Goal: Transaction & Acquisition: Purchase product/service

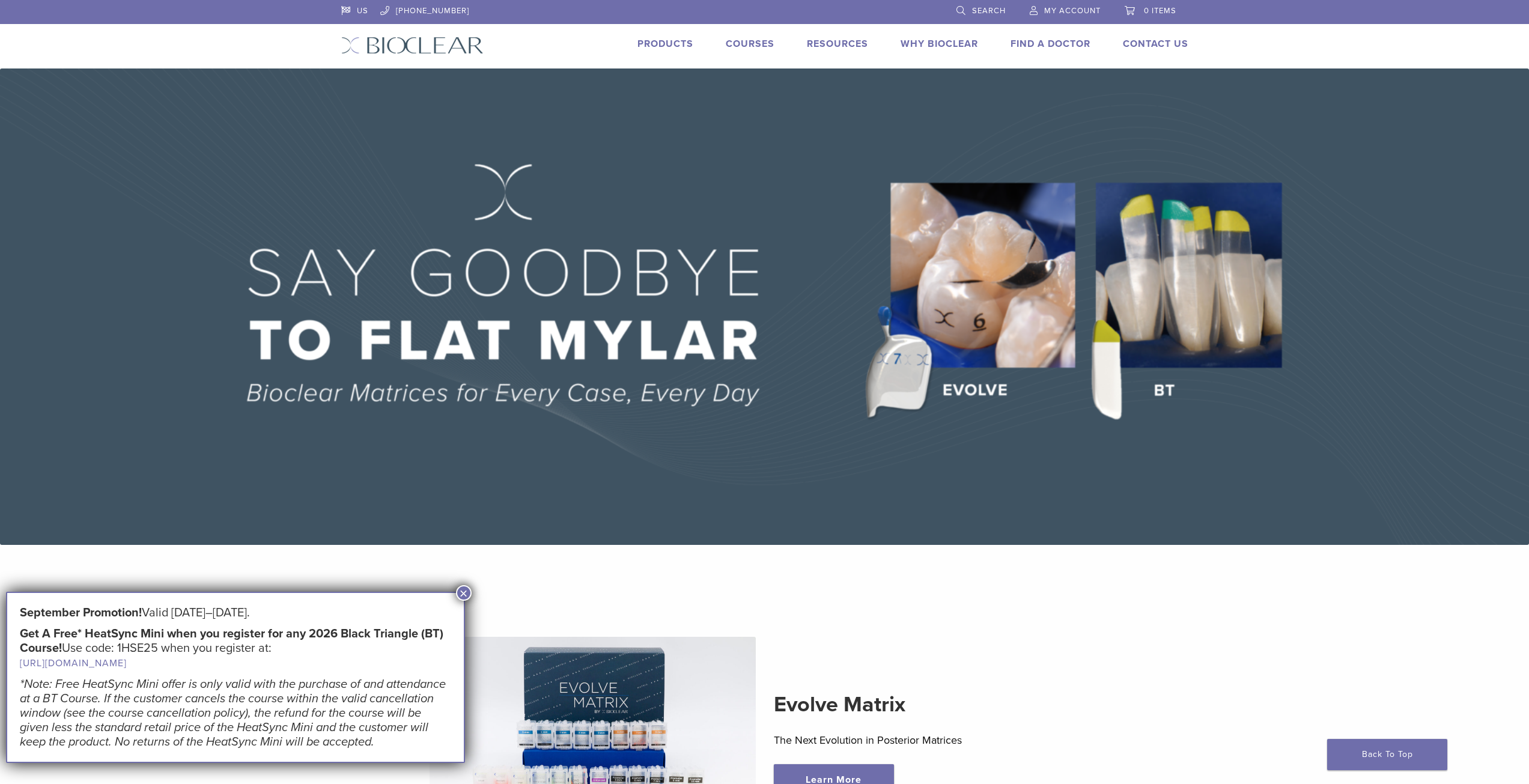
click at [462, 594] on button "×" at bounding box center [464, 593] width 15 height 15
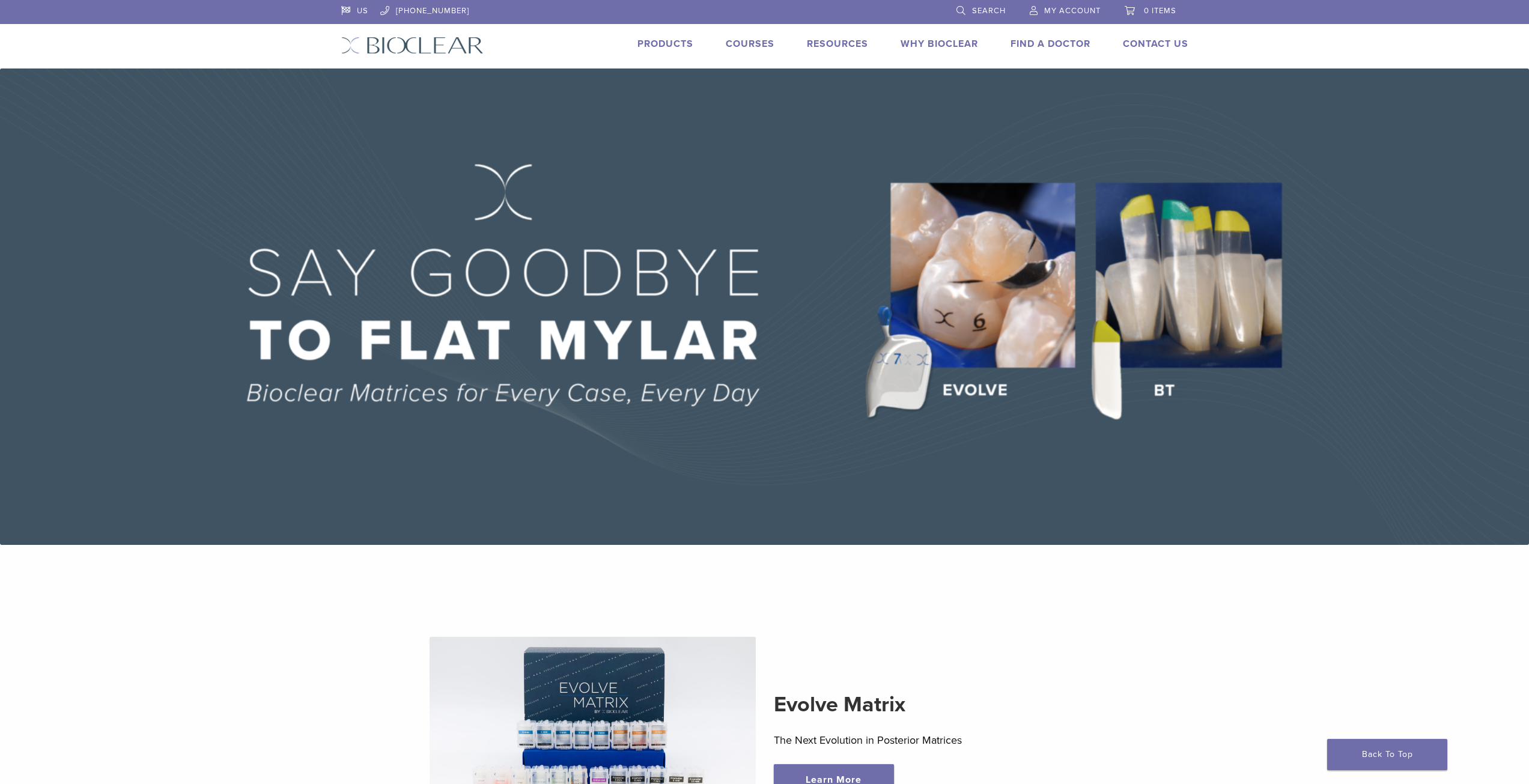
click at [654, 46] on link "Products" at bounding box center [665, 43] width 56 height 12
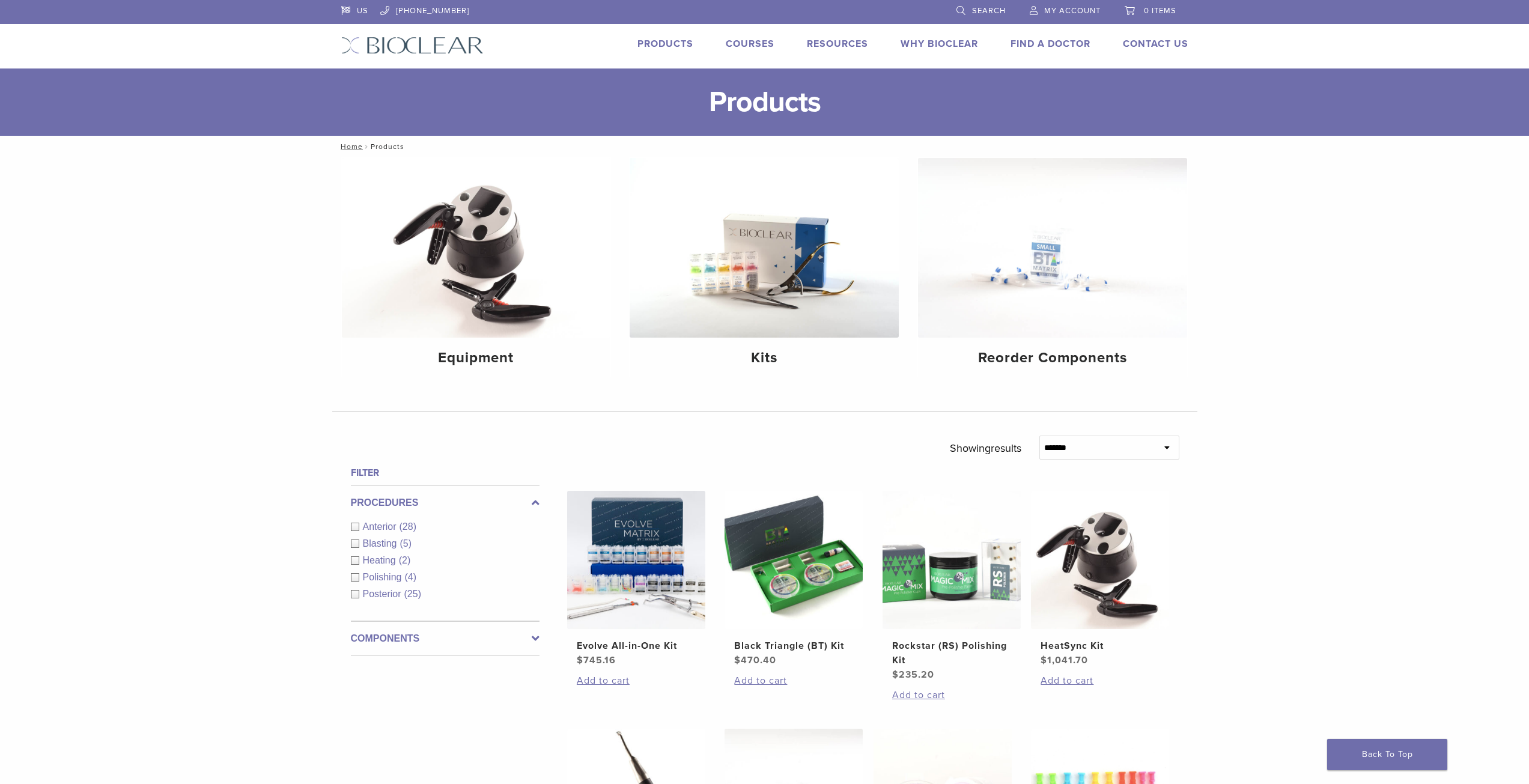
click at [357, 524] on div "Anterior (28)" at bounding box center [445, 526] width 189 height 14
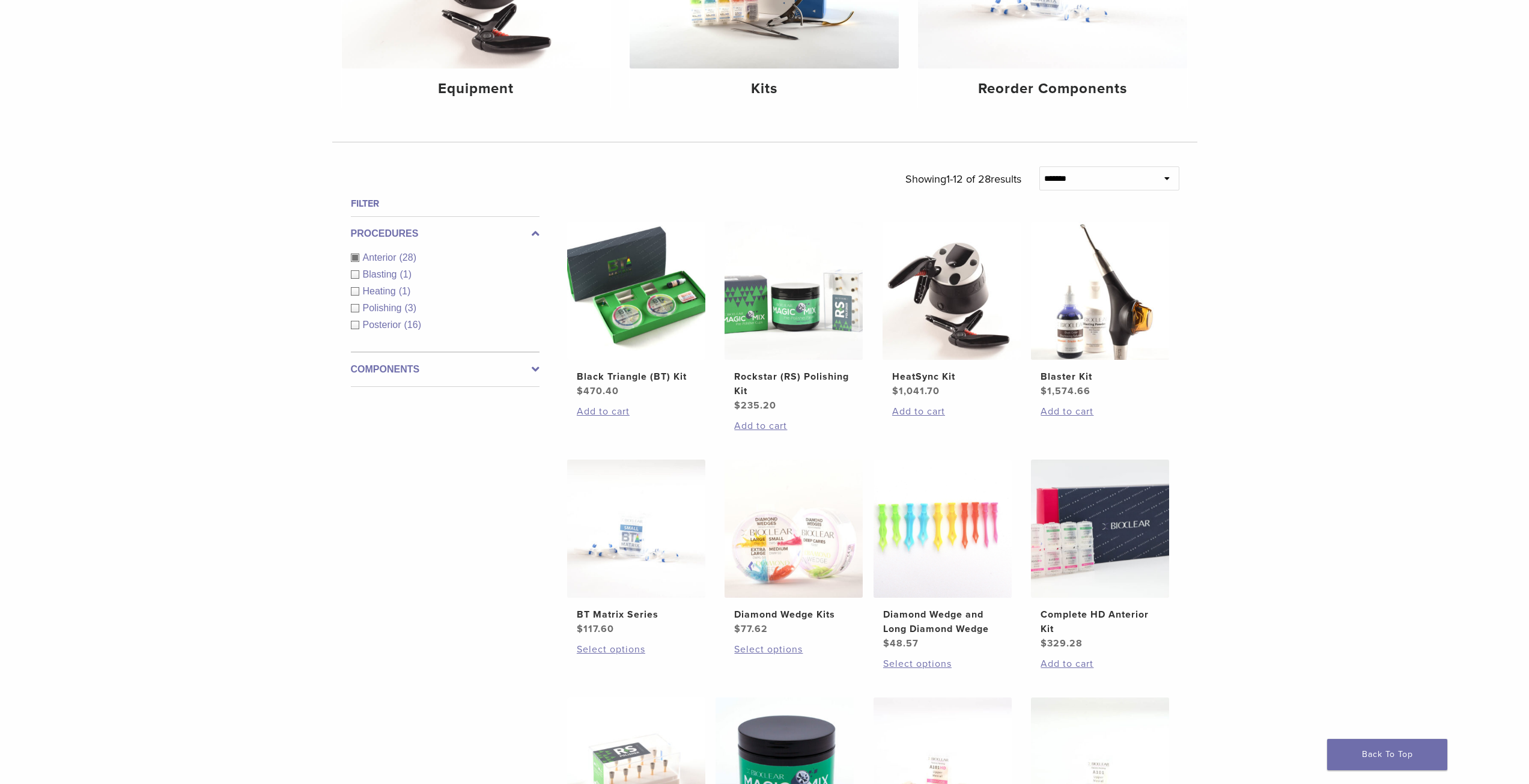
scroll to position [120, 0]
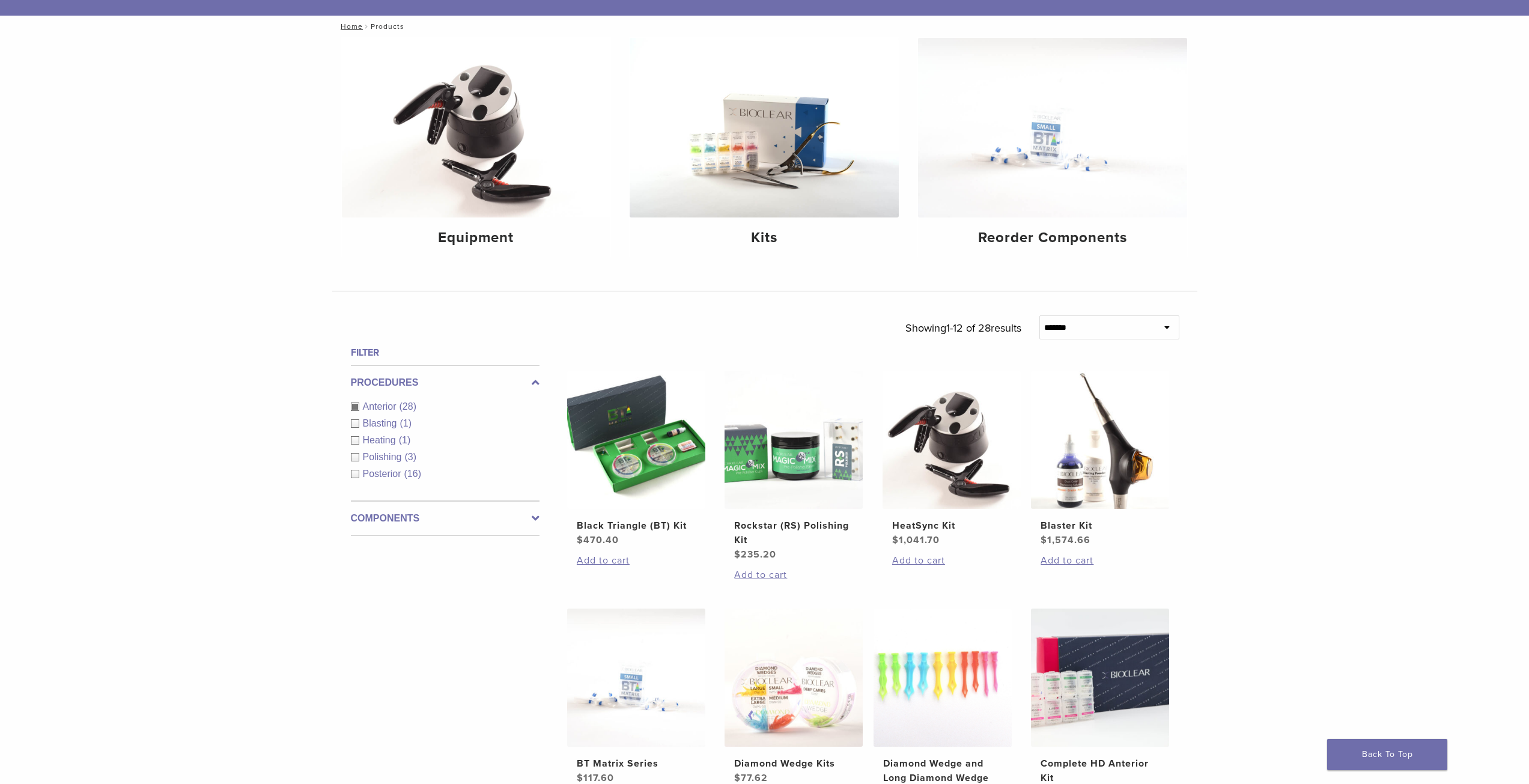
click at [1056, 318] on select "**********" at bounding box center [1109, 327] width 140 height 24
select select "*********"
click at [1039, 315] on select "**********" at bounding box center [1109, 327] width 140 height 24
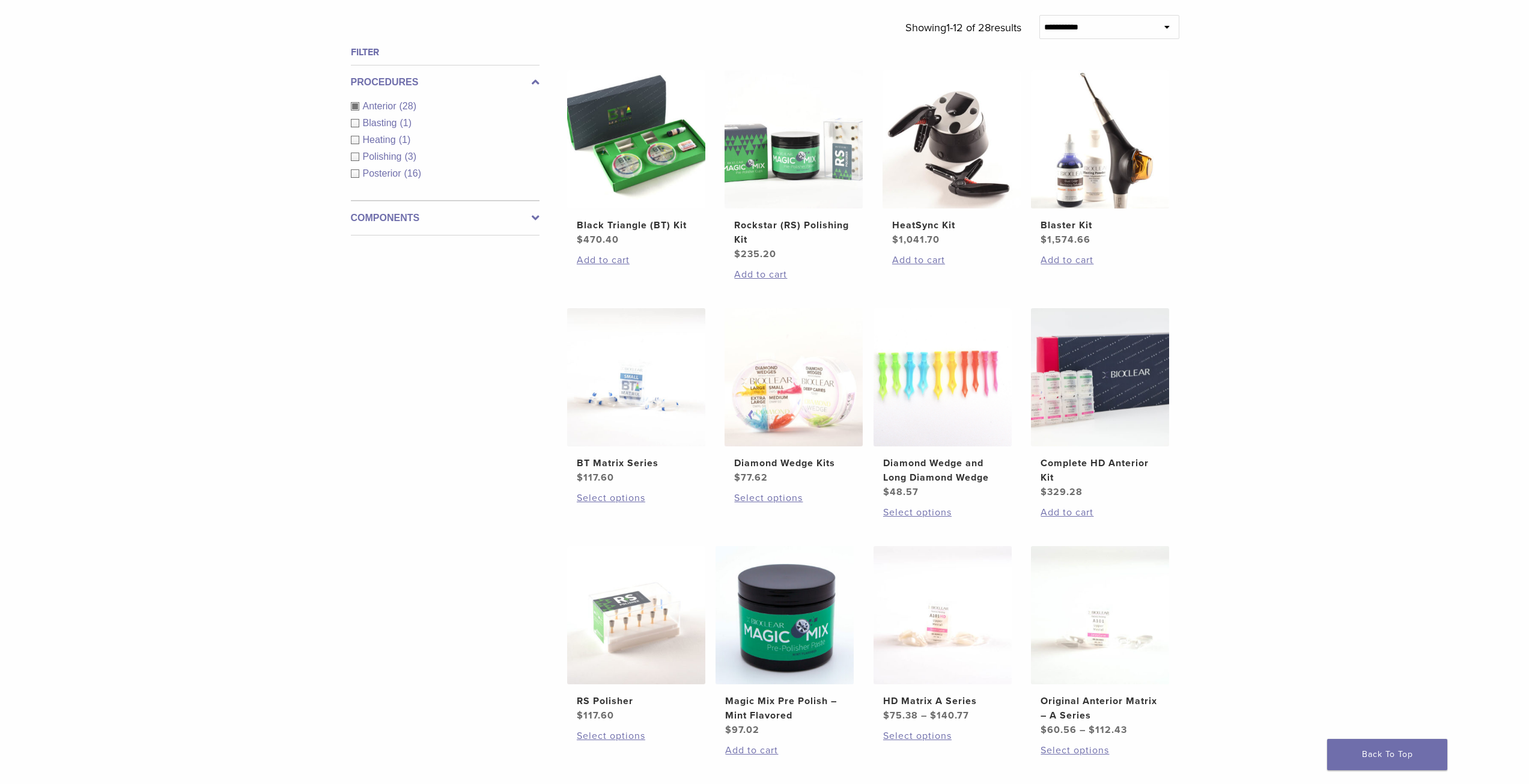
scroll to position [480, 0]
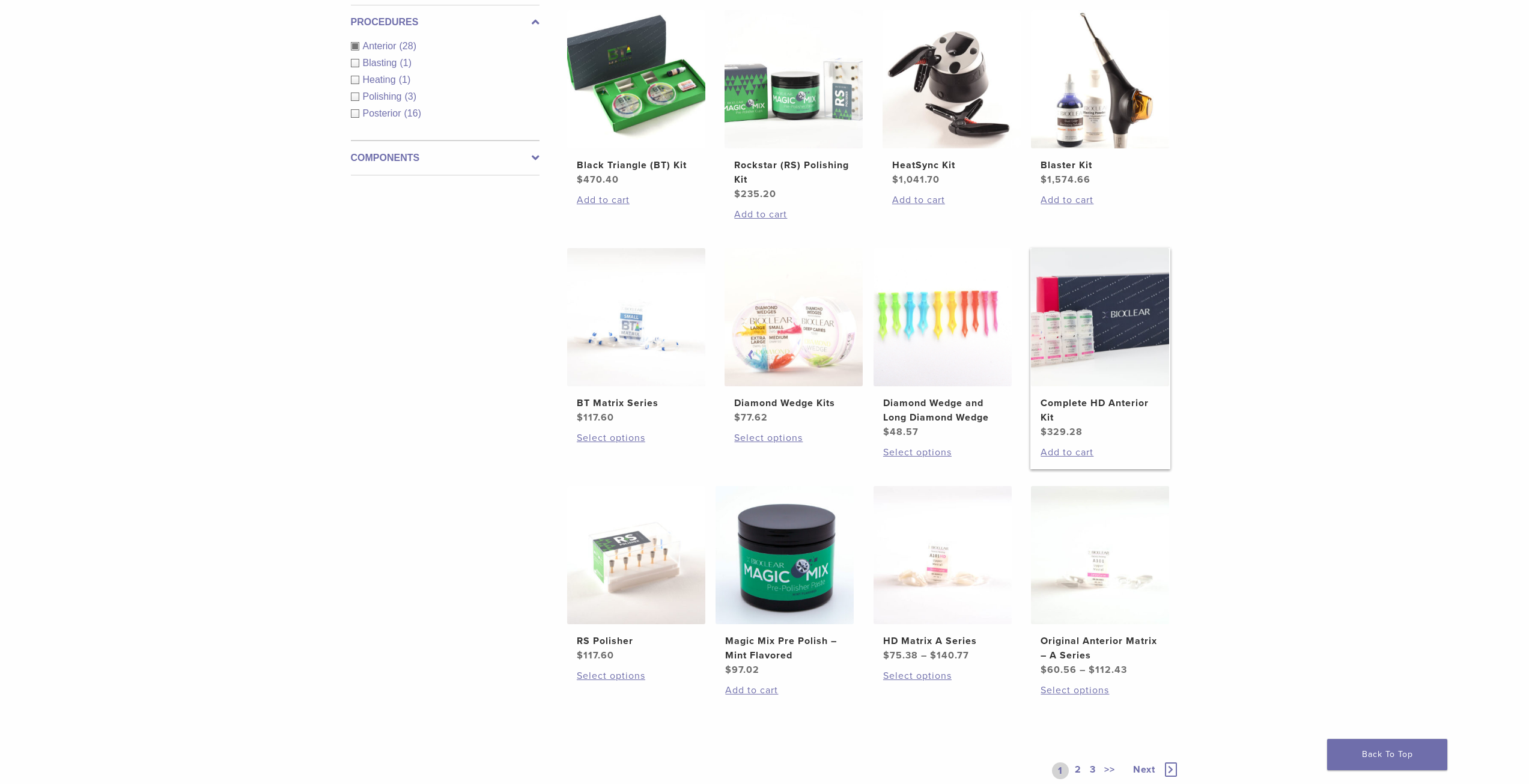
click at [1065, 345] on img at bounding box center [1100, 317] width 138 height 138
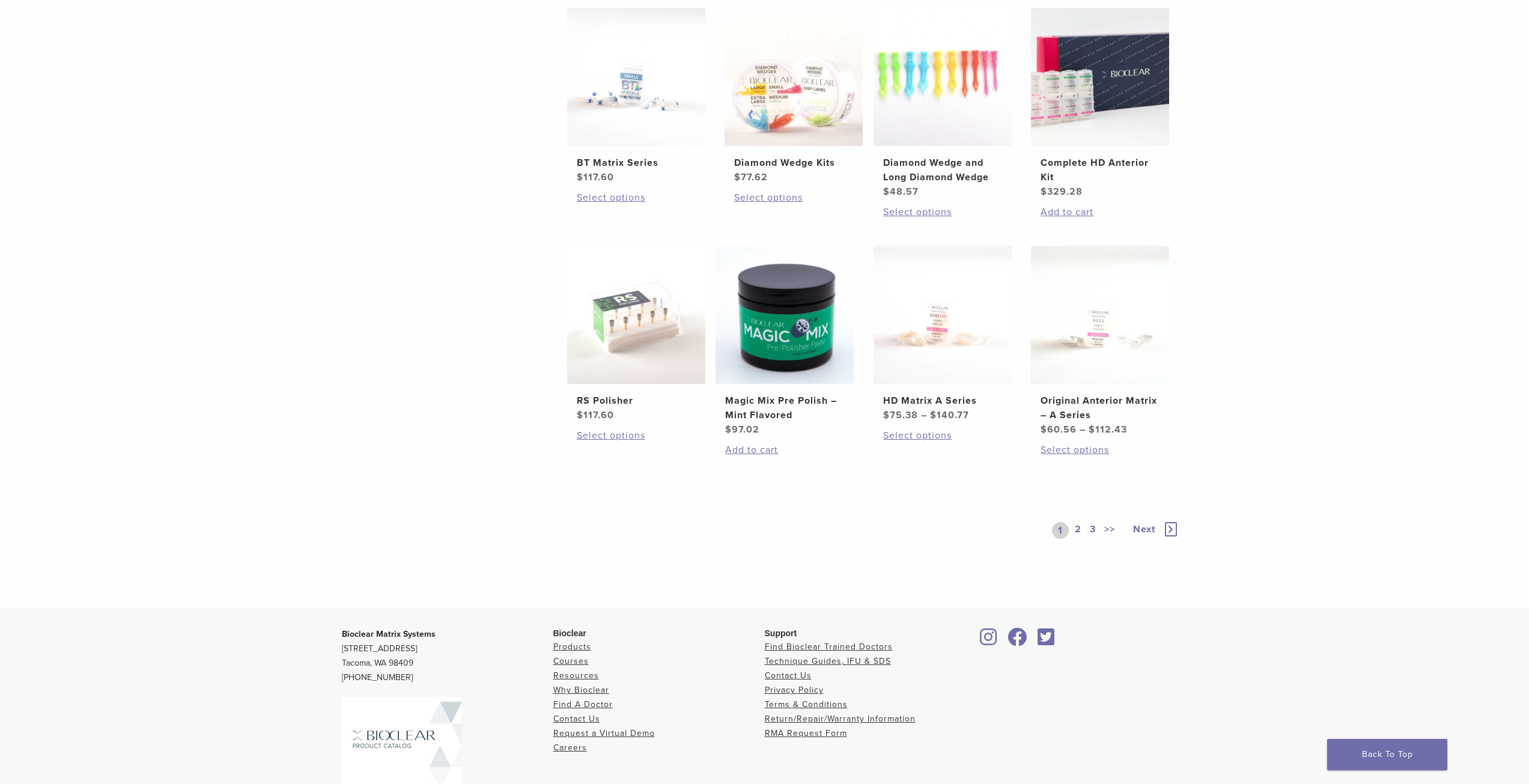
scroll to position [241, 0]
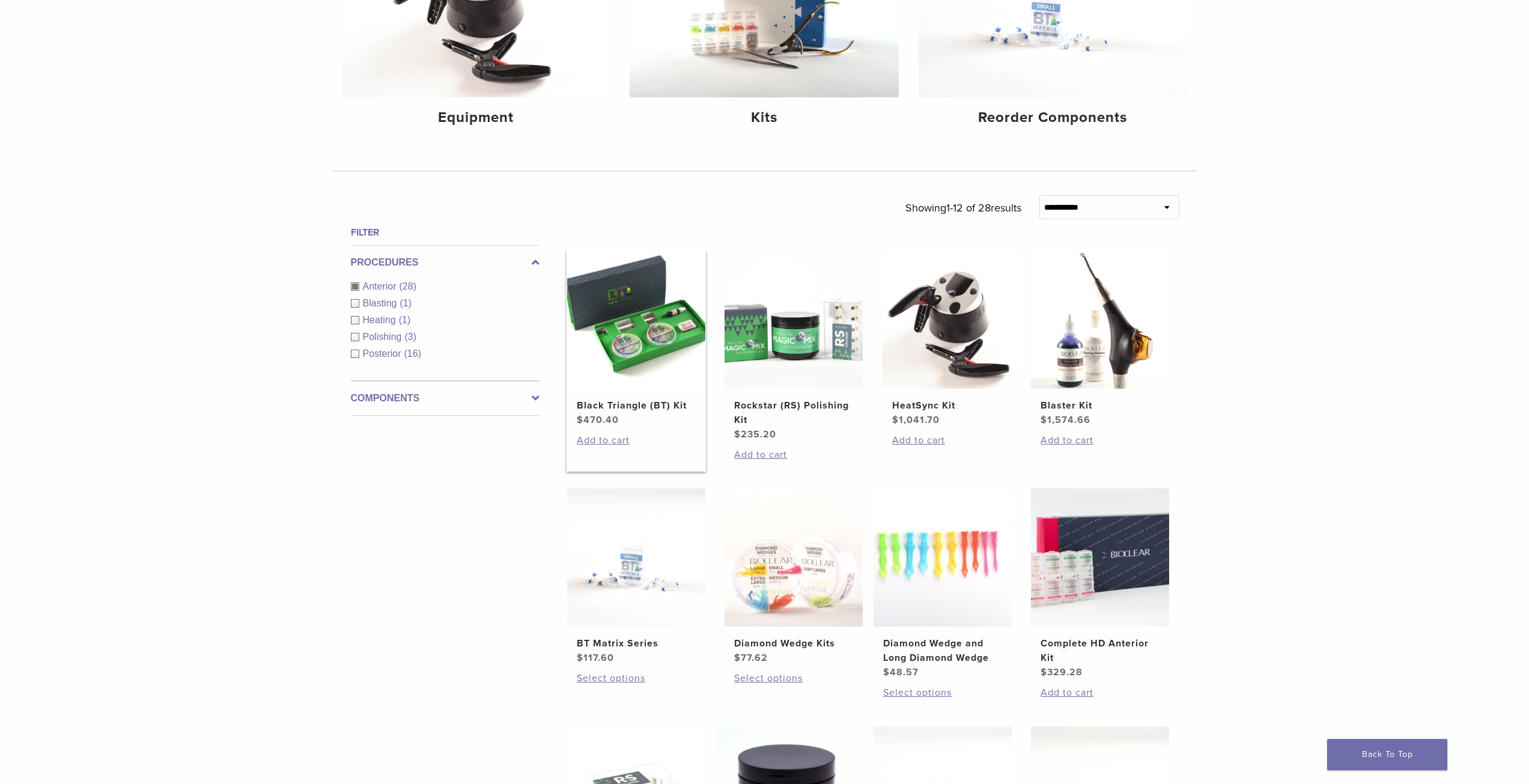
click at [616, 358] on img at bounding box center [637, 319] width 138 height 138
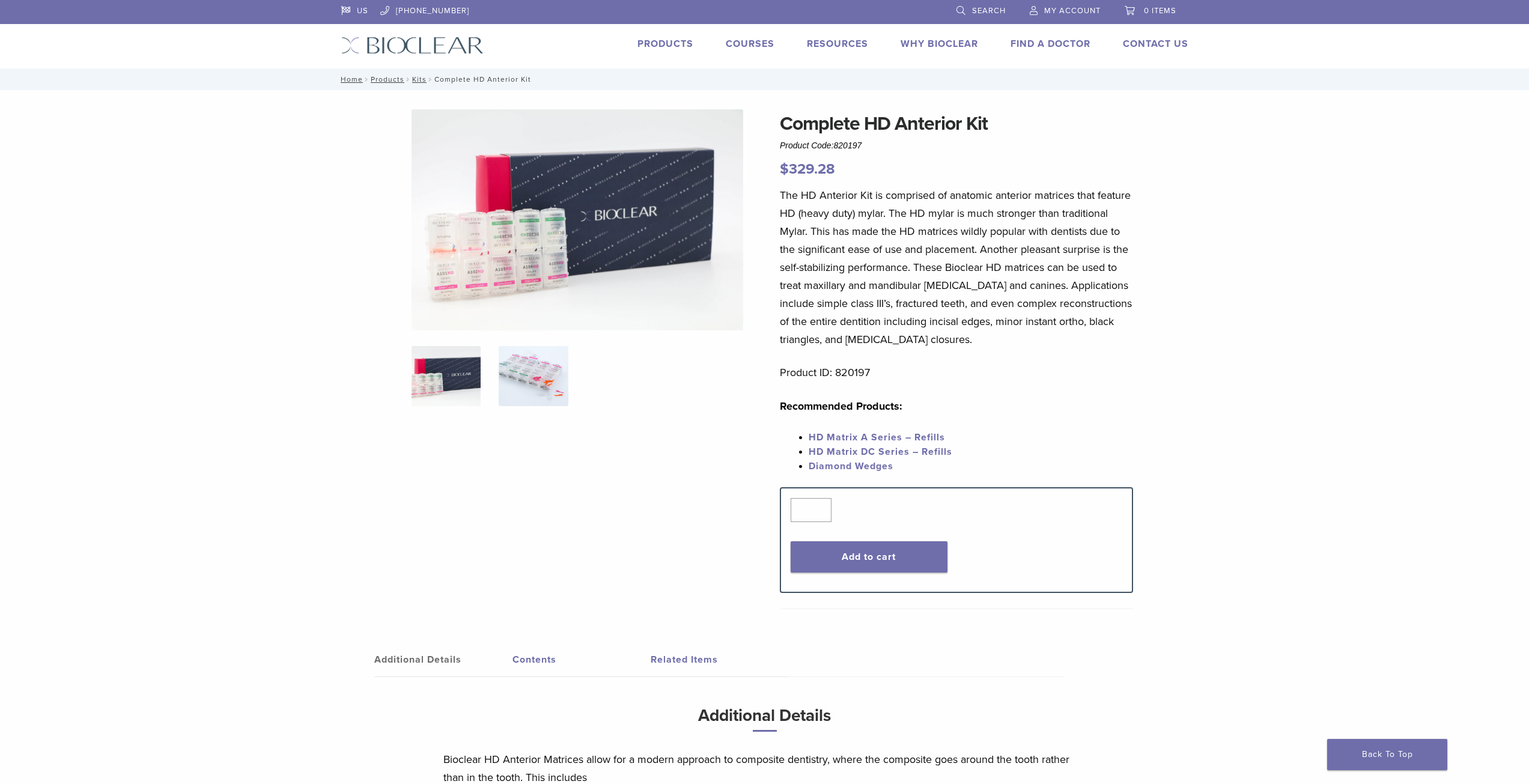
click at [502, 378] on img at bounding box center [533, 376] width 69 height 60
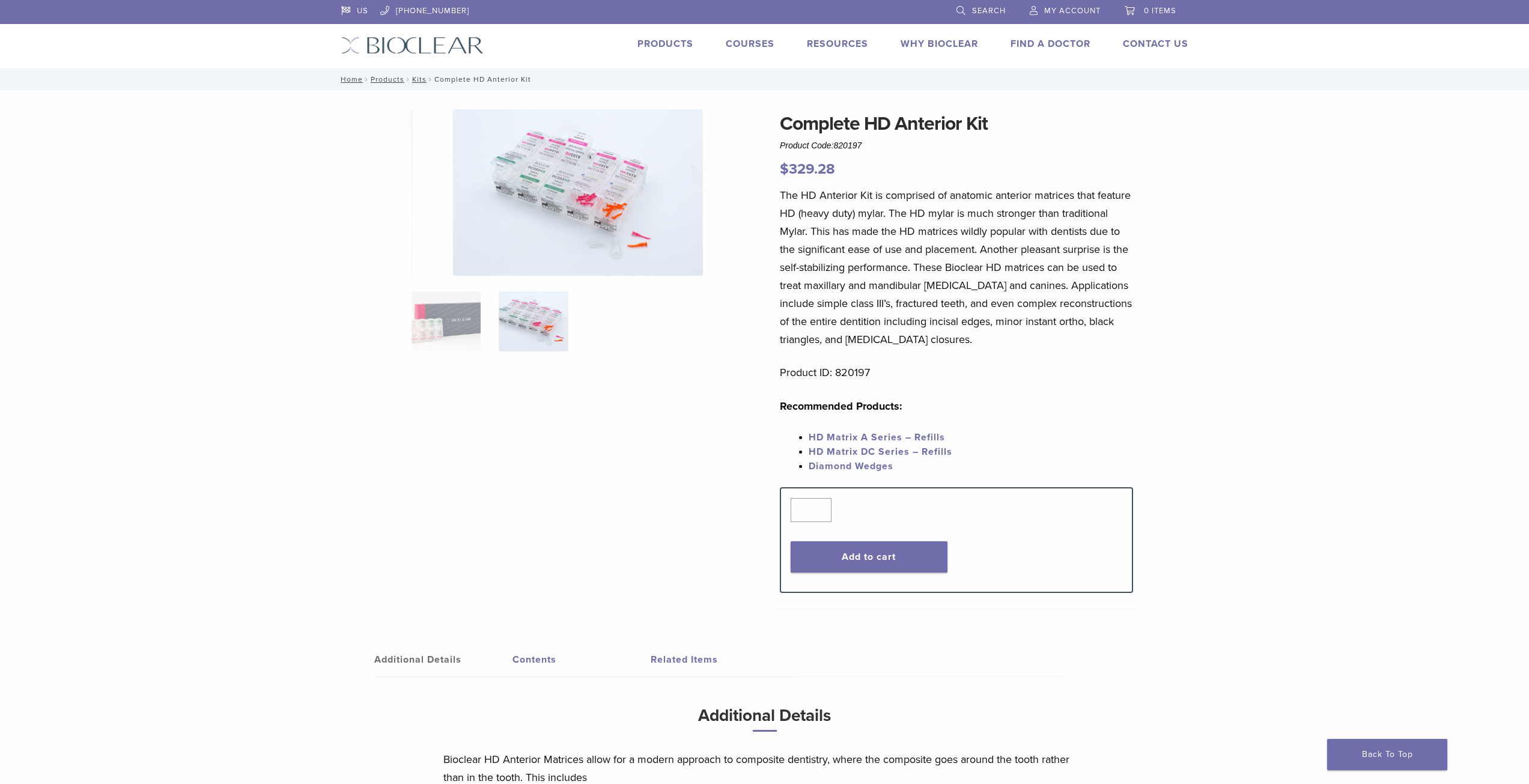
click at [587, 215] on img at bounding box center [578, 193] width 250 height 167
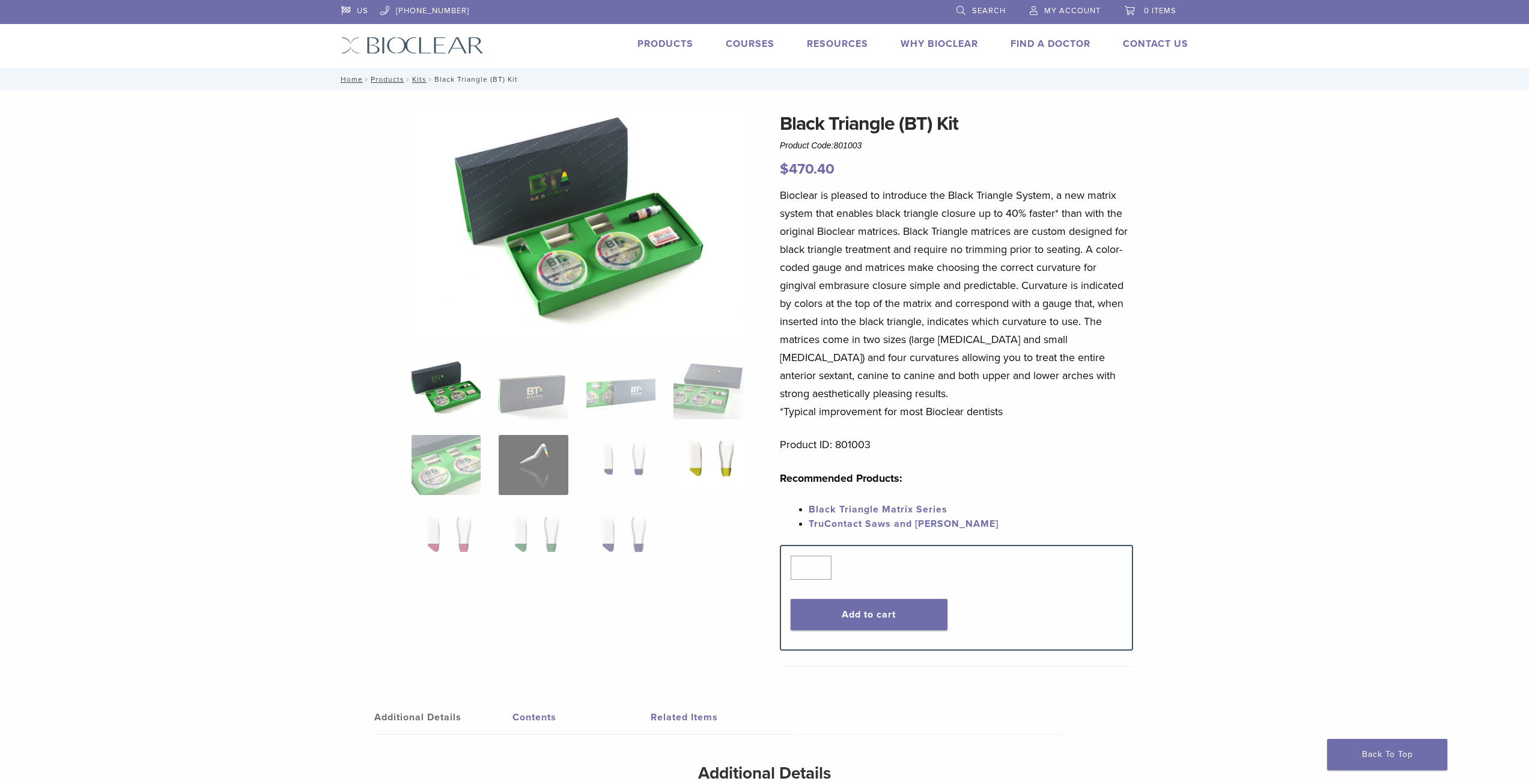
click at [693, 465] on img at bounding box center [708, 465] width 69 height 60
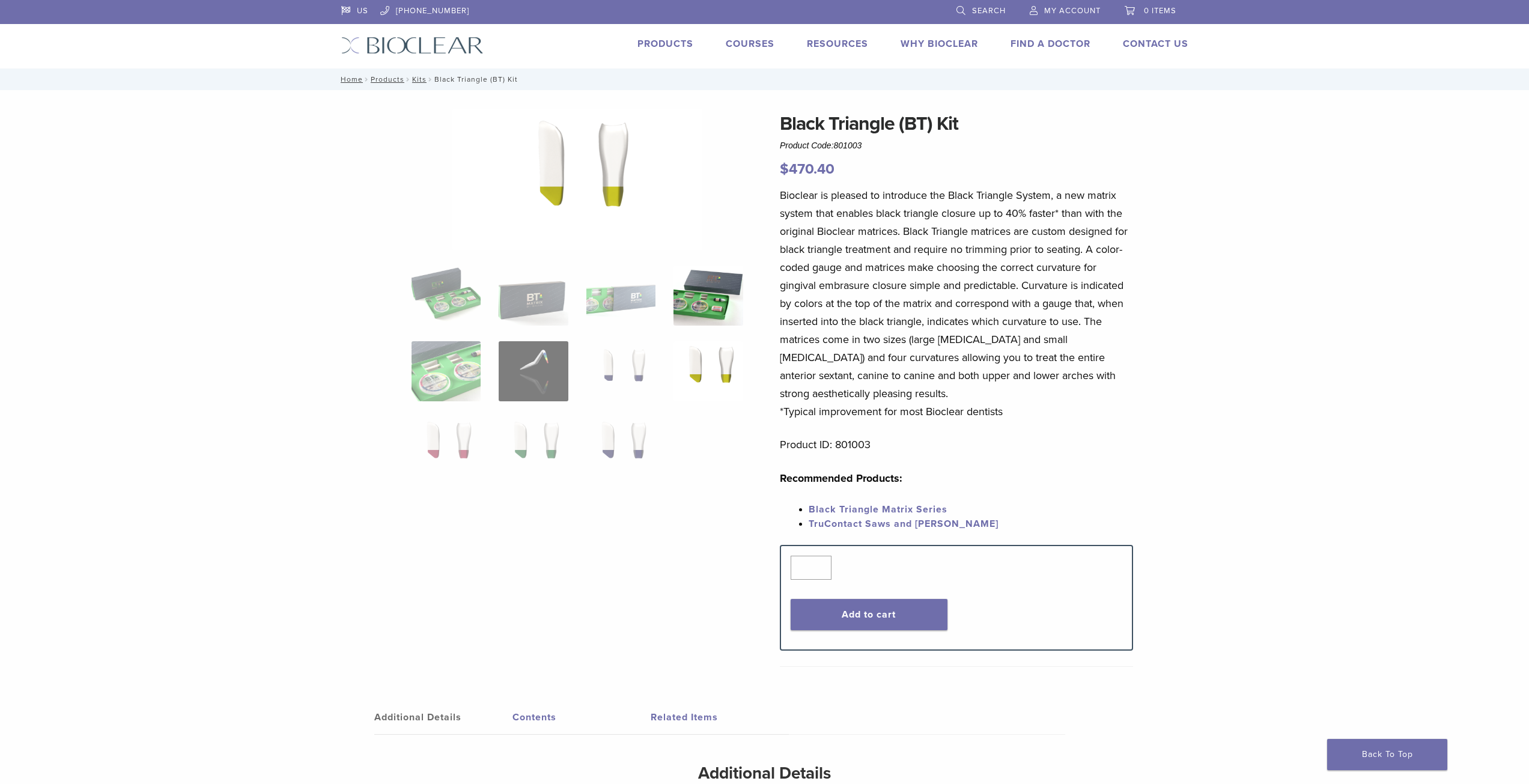
click at [700, 304] on img at bounding box center [708, 295] width 69 height 60
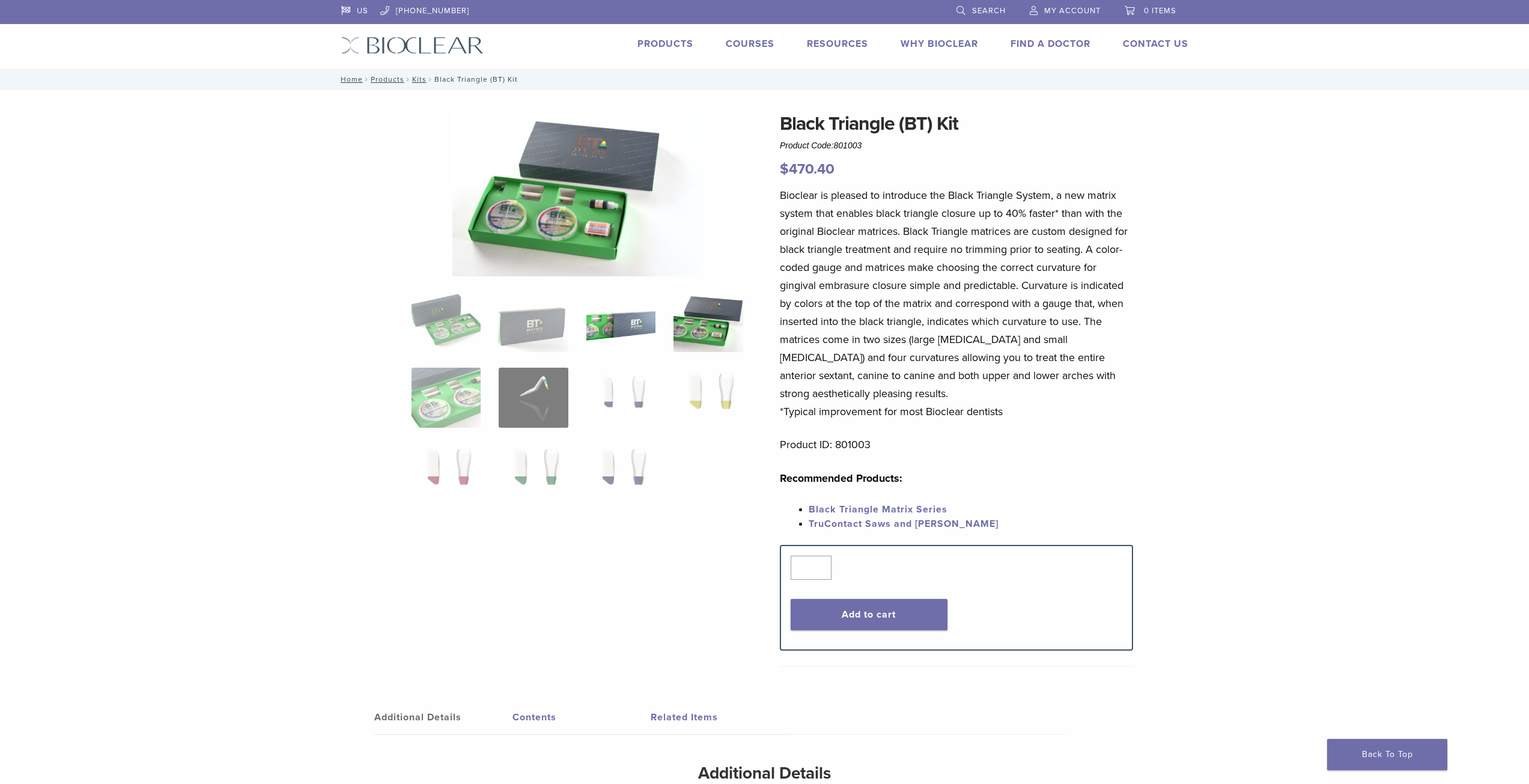
click at [605, 325] on img at bounding box center [621, 322] width 69 height 60
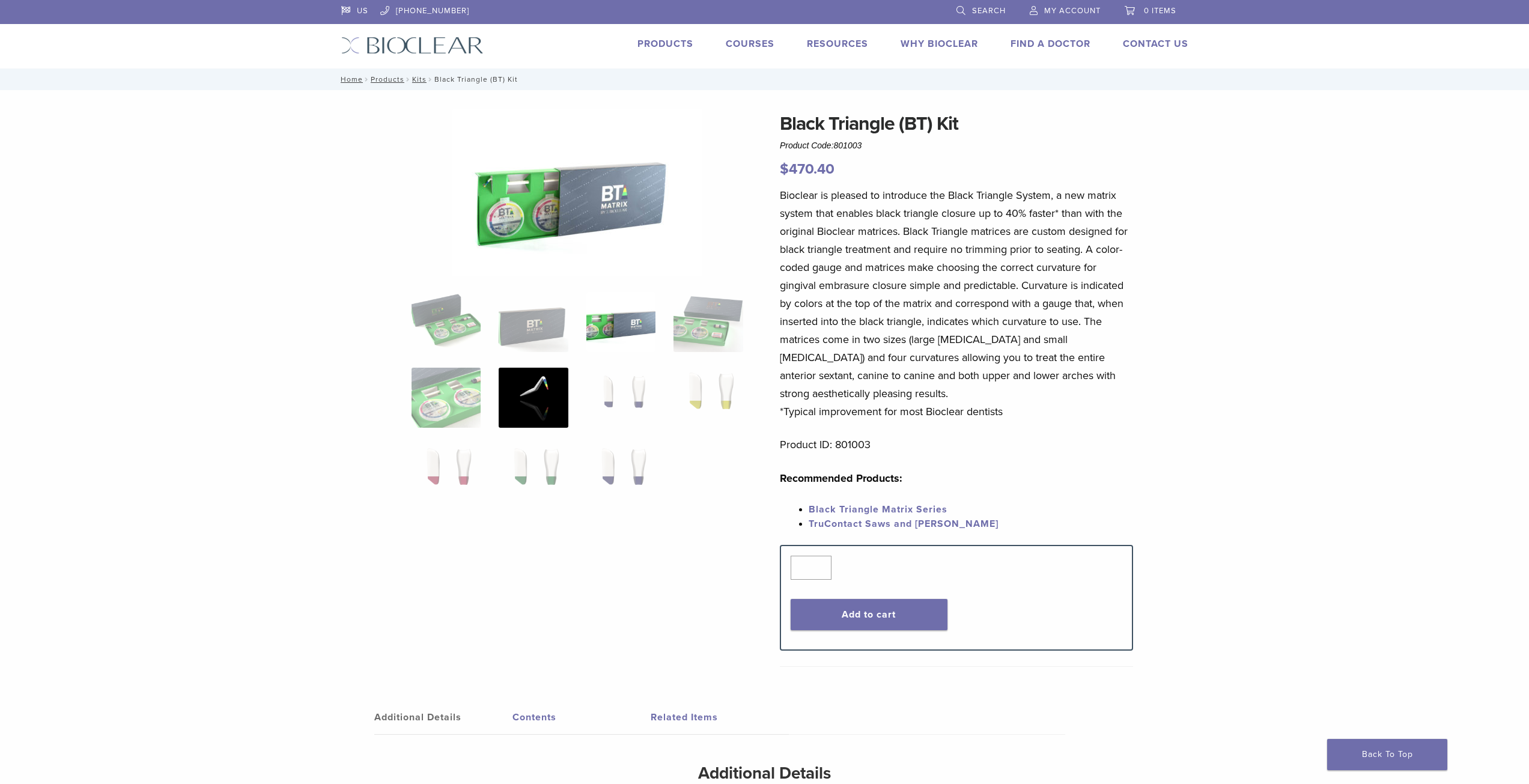
click at [510, 379] on img at bounding box center [533, 398] width 69 height 60
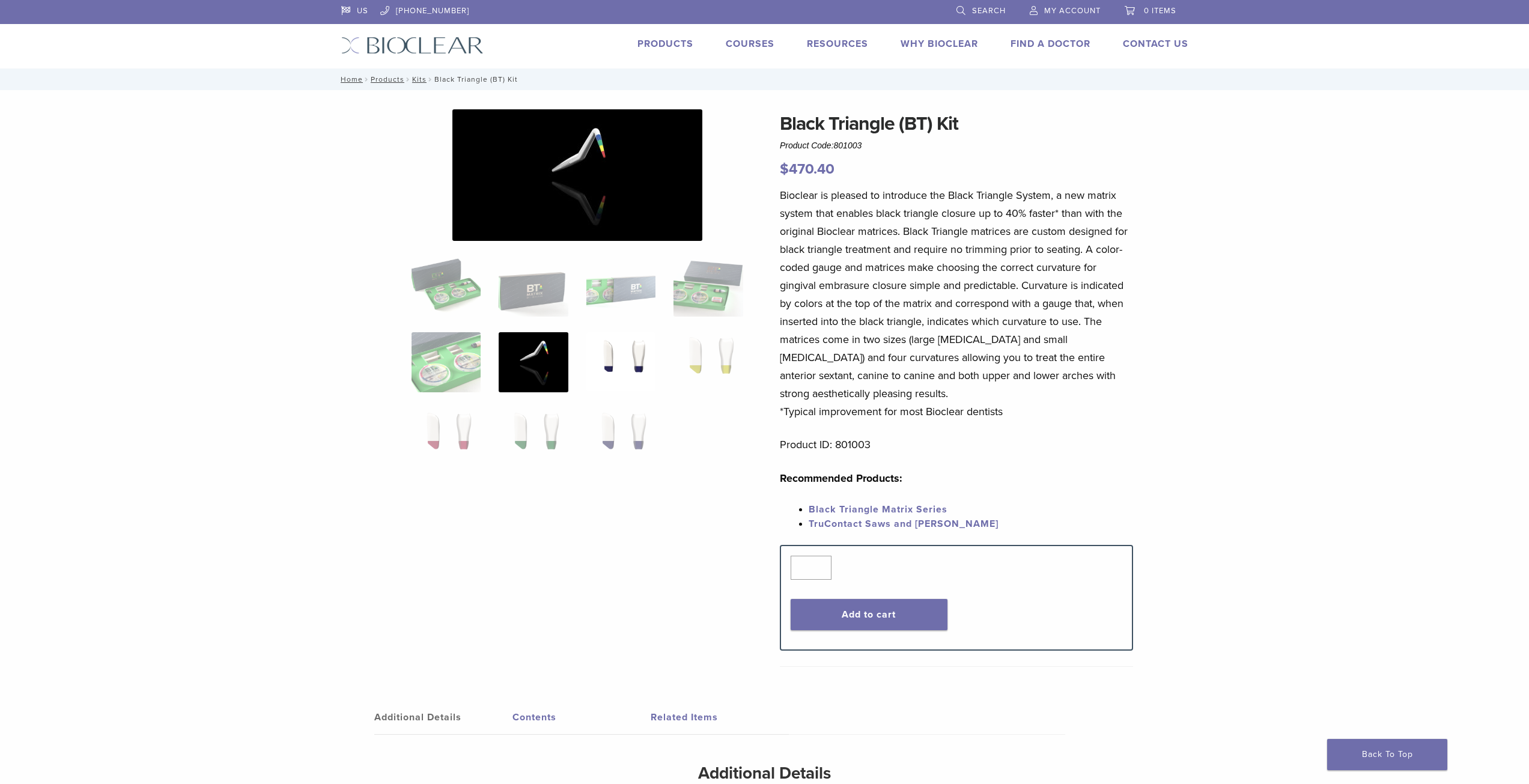
click at [629, 363] on img at bounding box center [621, 362] width 69 height 60
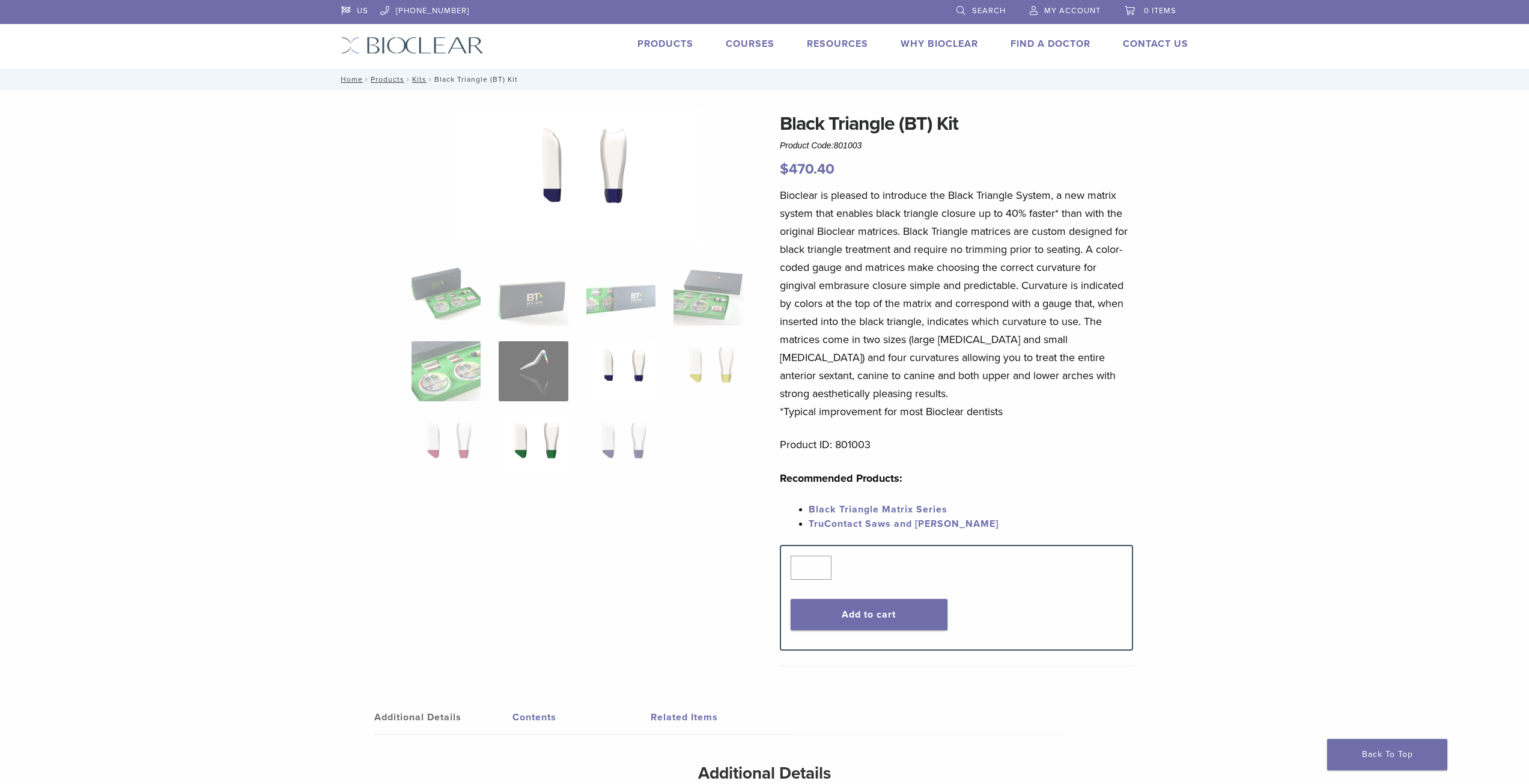
click at [550, 440] on img at bounding box center [533, 447] width 69 height 60
